Goal: Task Accomplishment & Management: Use online tool/utility

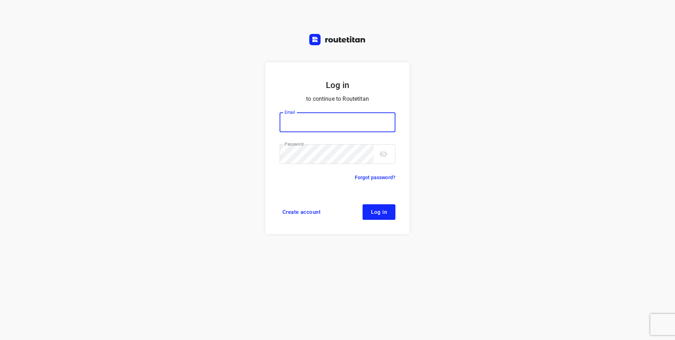
type input "[EMAIL_ADDRESS][DOMAIN_NAME]"
click at [378, 210] on span "Log in" at bounding box center [379, 212] width 16 height 6
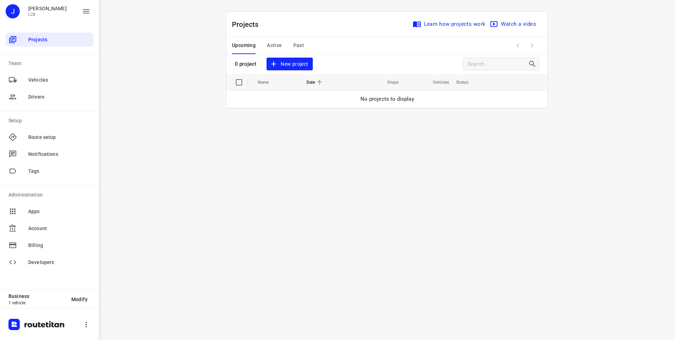
click at [284, 65] on span "New project" at bounding box center [289, 64] width 37 height 9
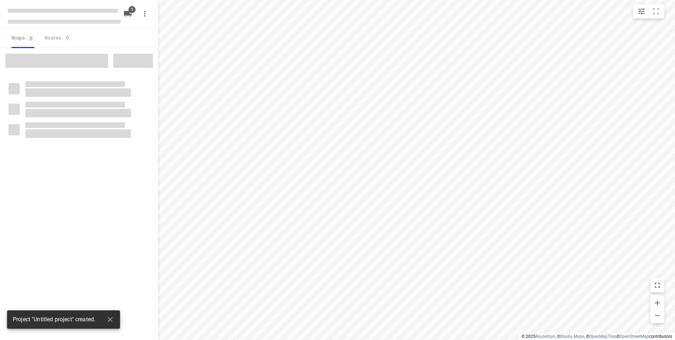
type input "distance"
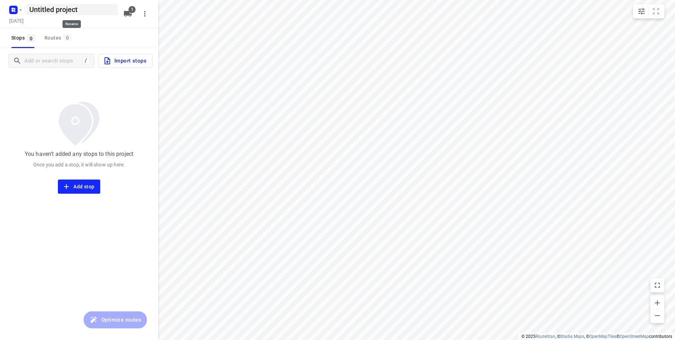
click at [56, 6] on h5 "Untitled project" at bounding box center [71, 9] width 91 height 11
type input "U"
type input "woe [DATE]"
click at [26, 21] on h5 "[DATE]" at bounding box center [16, 21] width 20 height 8
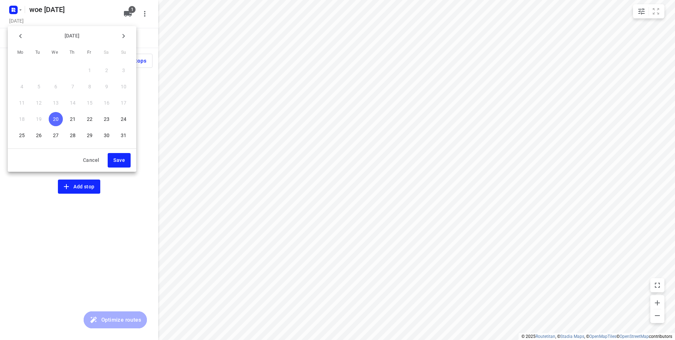
click at [54, 118] on p "20" at bounding box center [56, 118] width 6 height 7
click at [124, 161] on span "Save" at bounding box center [119, 160] width 12 height 9
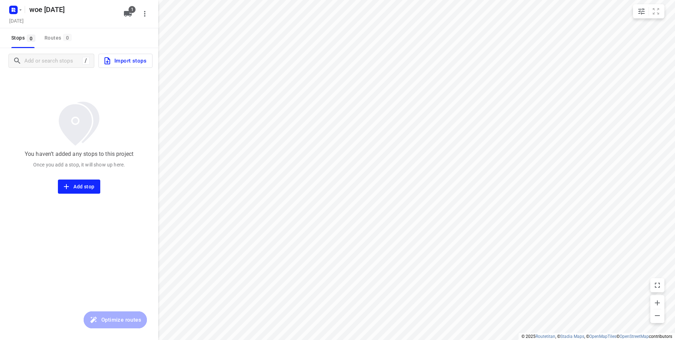
click at [132, 59] on span "Import stops" at bounding box center [124, 60] width 43 height 9
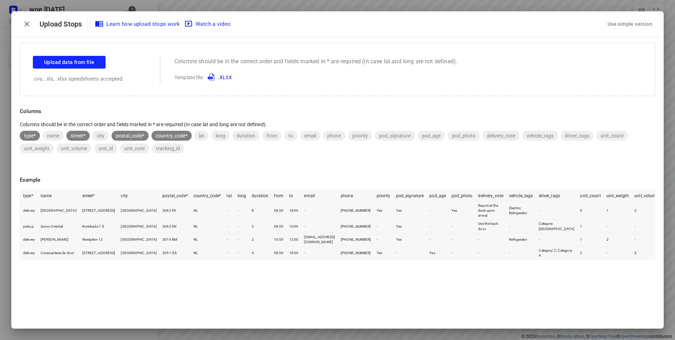
click at [635, 24] on div "Use simple version" at bounding box center [630, 24] width 48 height 12
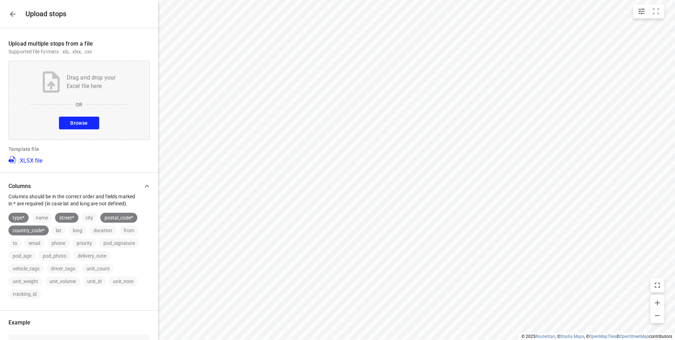
click at [78, 119] on span "Browse" at bounding box center [78, 123] width 17 height 9
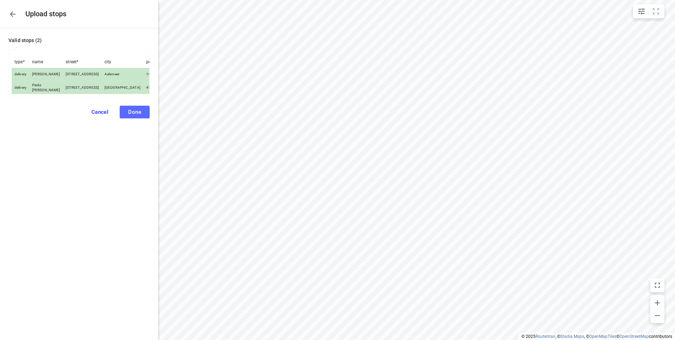
click at [136, 115] on span "Done" at bounding box center [134, 112] width 13 height 6
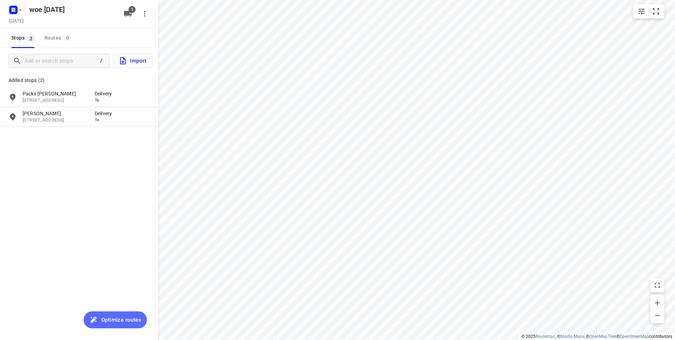
click at [116, 323] on span "Optimize routes" at bounding box center [121, 319] width 40 height 9
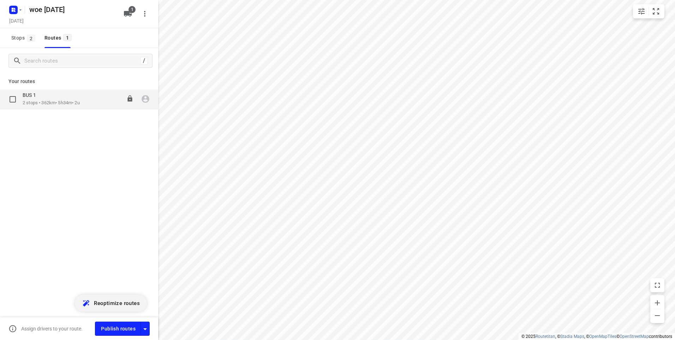
click at [67, 98] on div "BUS 1" at bounding box center [51, 96] width 57 height 8
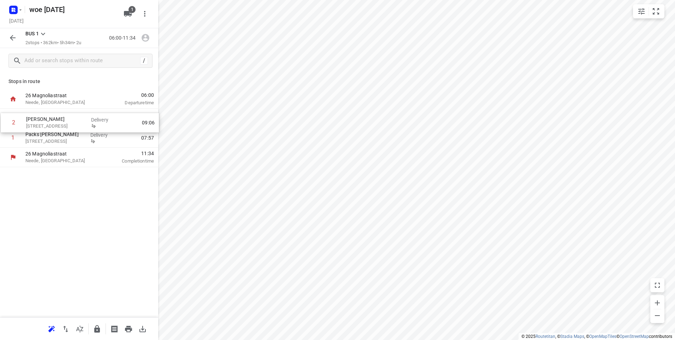
drag, startPoint x: 80, startPoint y: 140, endPoint x: 81, endPoint y: 121, distance: 19.1
click at [81, 121] on div "1 Packs [PERSON_NAME] [STREET_ADDRESS] Delivery 07:57 2 Borgesius [STREET_ADDRE…" at bounding box center [79, 128] width 158 height 39
click at [144, 38] on icon "button" at bounding box center [146, 38] width 8 height 8
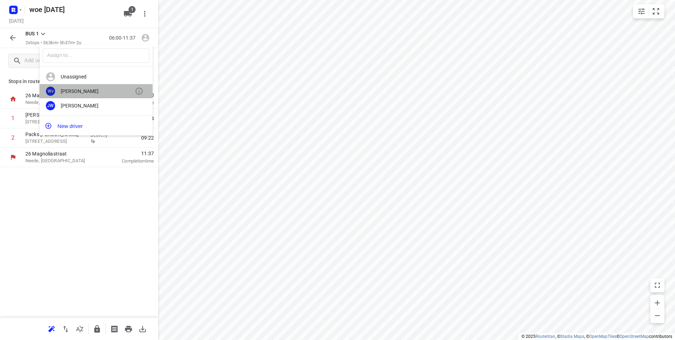
click at [75, 91] on div "[PERSON_NAME]" at bounding box center [98, 91] width 74 height 6
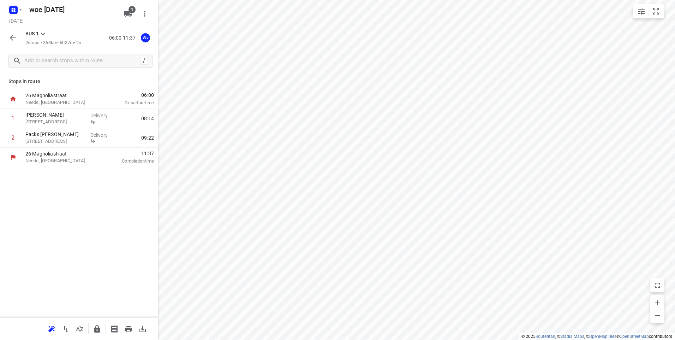
click at [12, 36] on icon "button" at bounding box center [13, 38] width 6 height 6
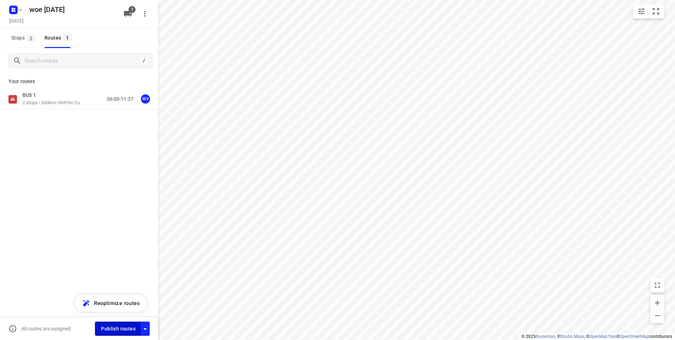
click at [117, 328] on span "Publish routes" at bounding box center [118, 328] width 35 height 9
